Goal: Information Seeking & Learning: Understand process/instructions

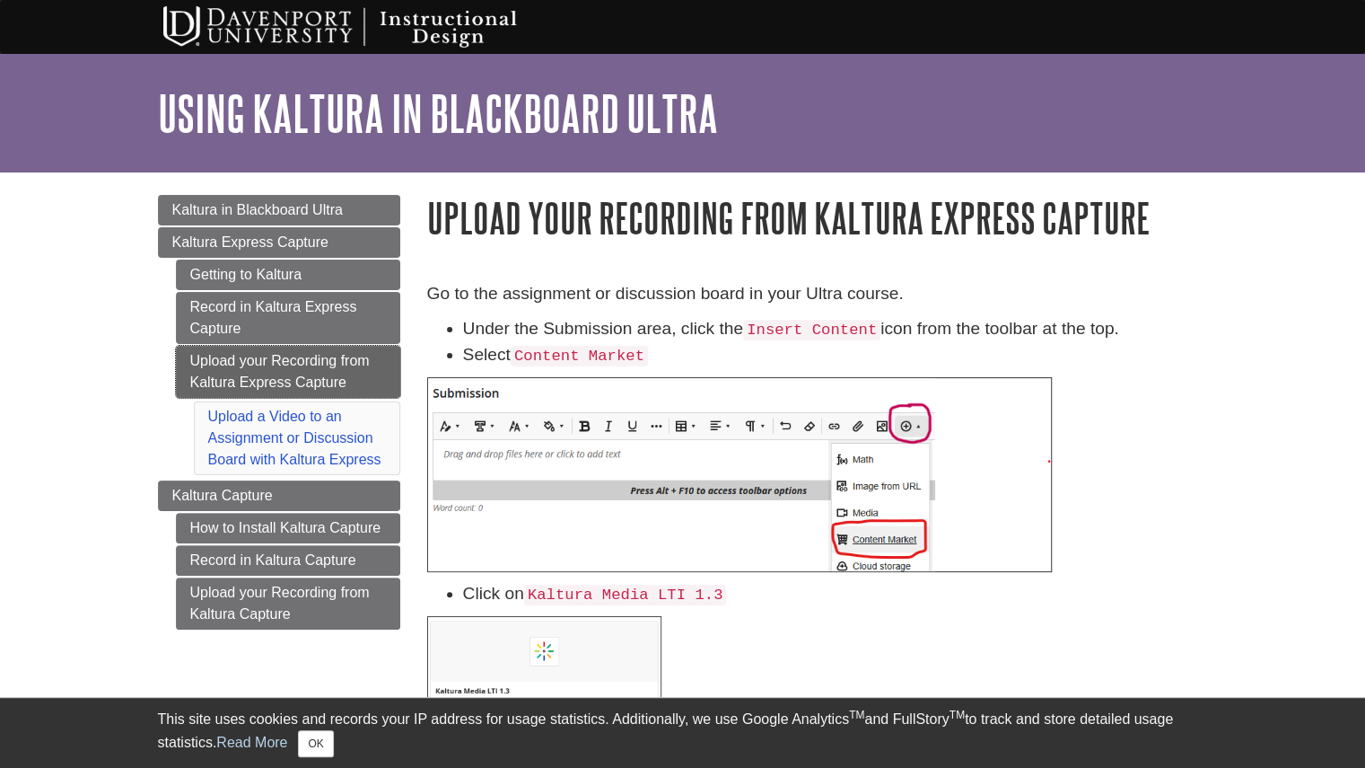
click at [233, 370] on link "Upload your Recording from Kaltura Express Capture" at bounding box center [288, 372] width 224 height 52
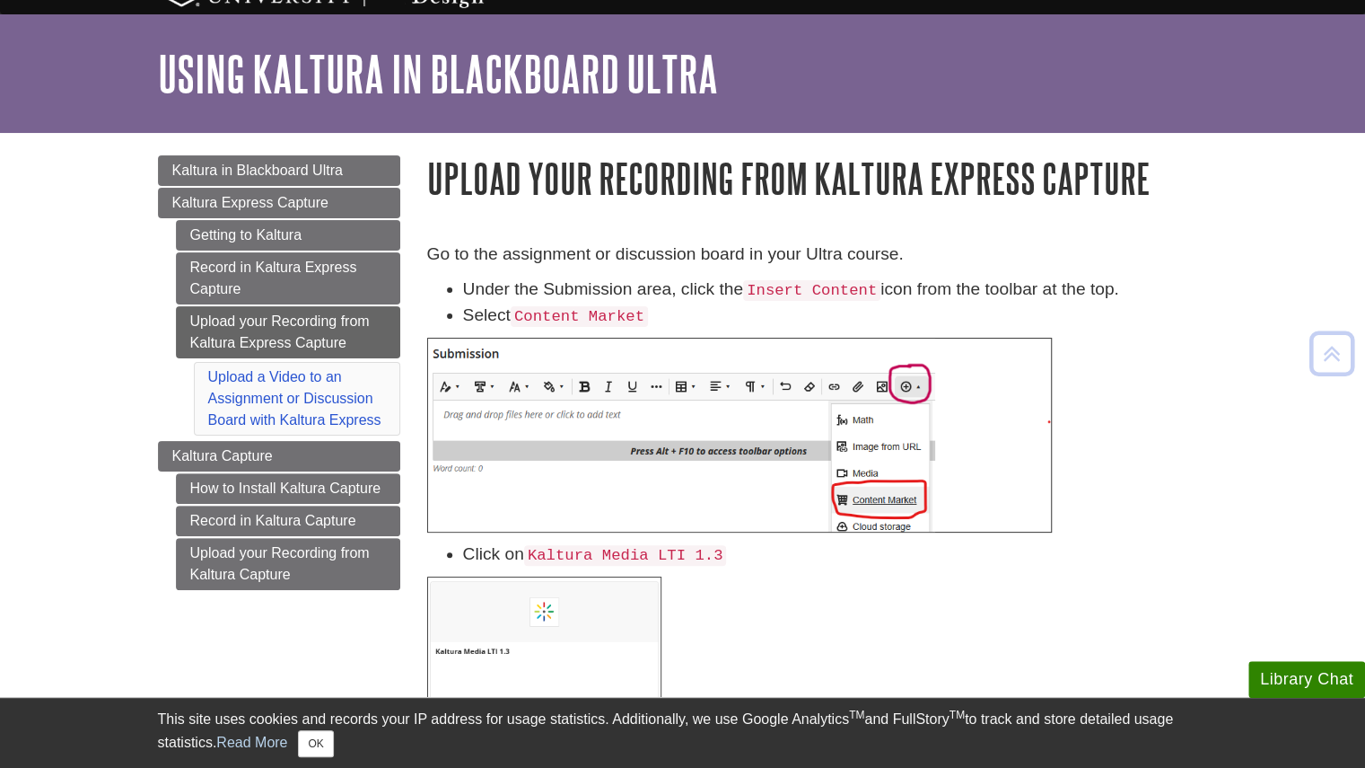
scroll to position [50, 0]
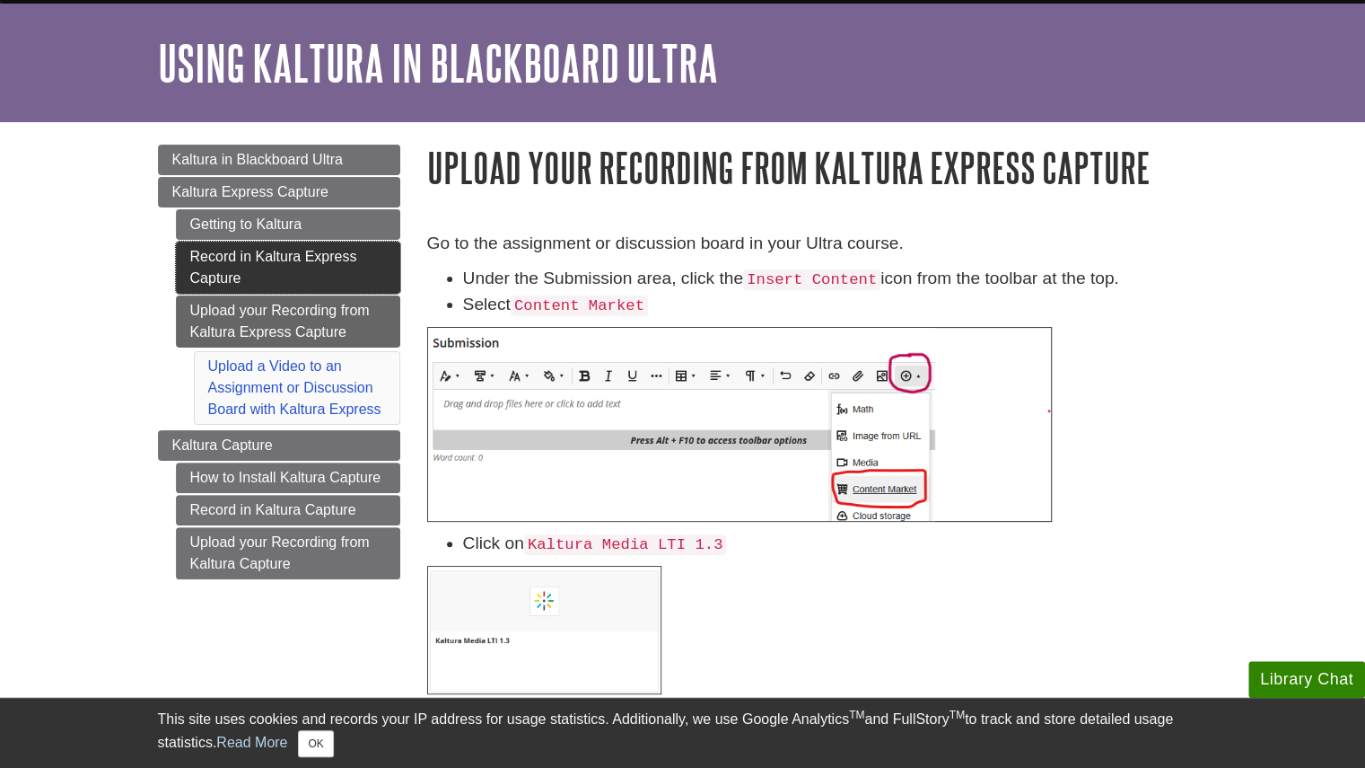
click at [279, 252] on link "Record in Kaltura Express Capture" at bounding box center [288, 267] width 224 height 52
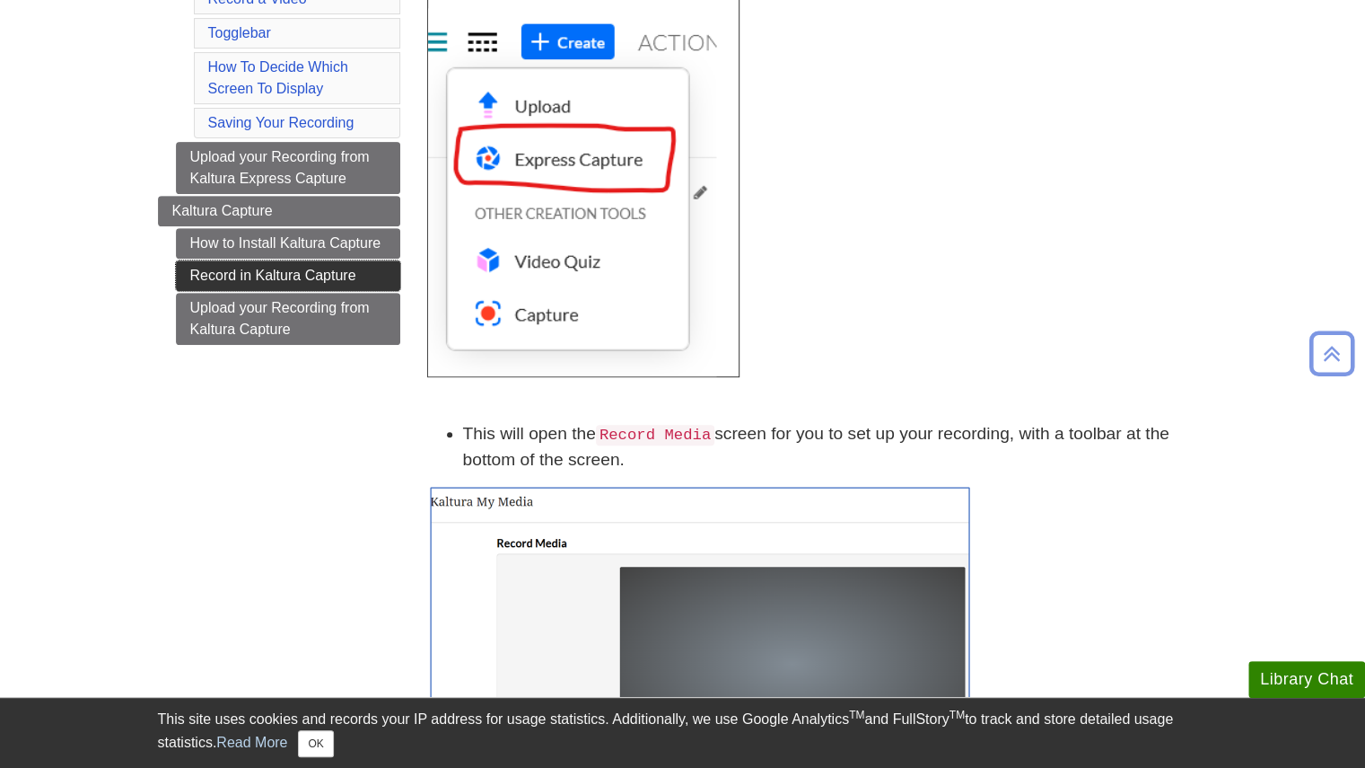
scroll to position [365, 0]
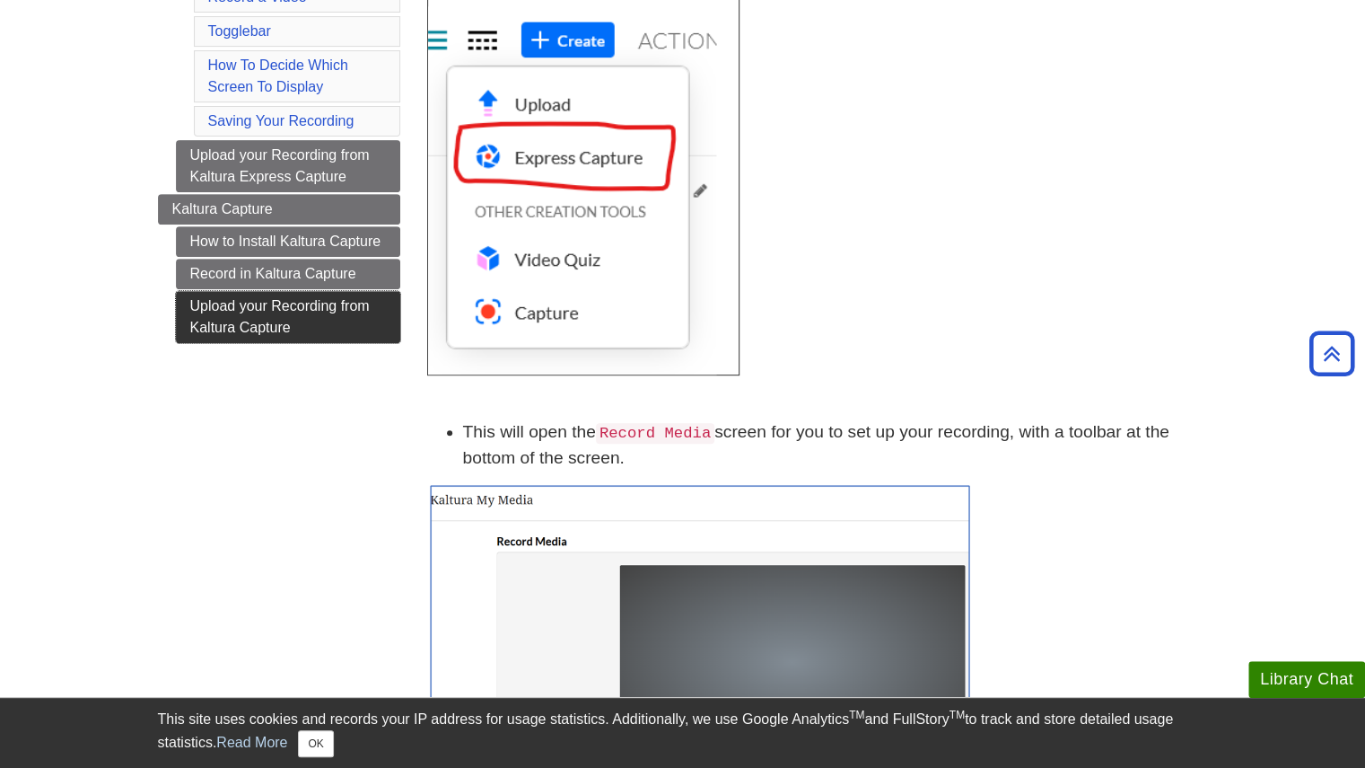
click at [250, 310] on link "Upload your Recording from Kaltura Capture" at bounding box center [288, 317] width 224 height 52
